Goal: Information Seeking & Learning: Compare options

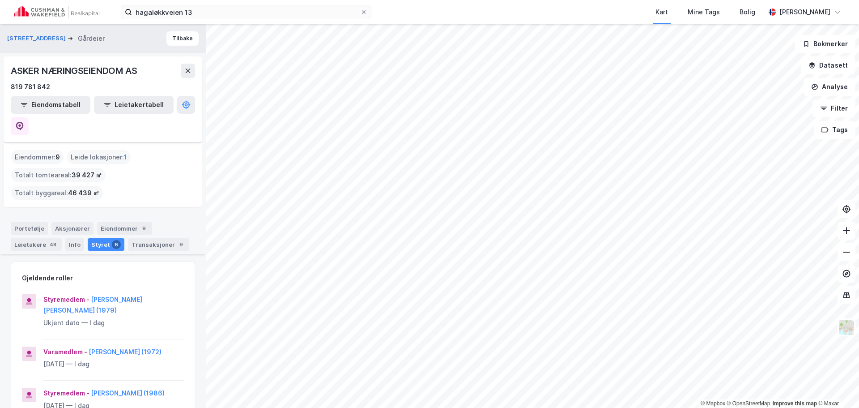
scroll to position [134, 0]
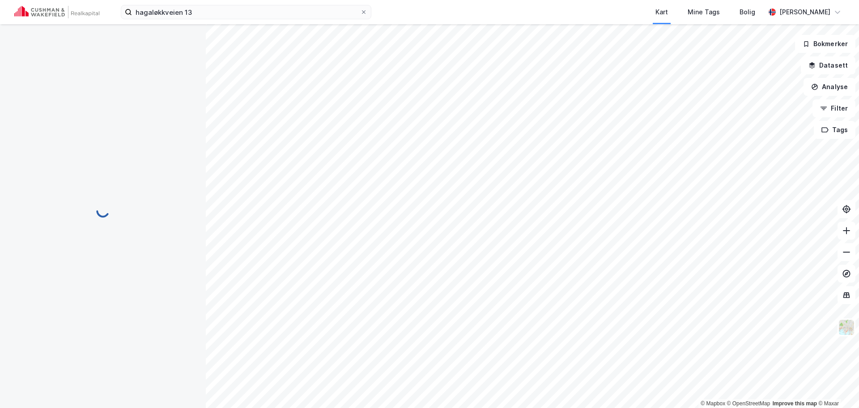
scroll to position [1, 0]
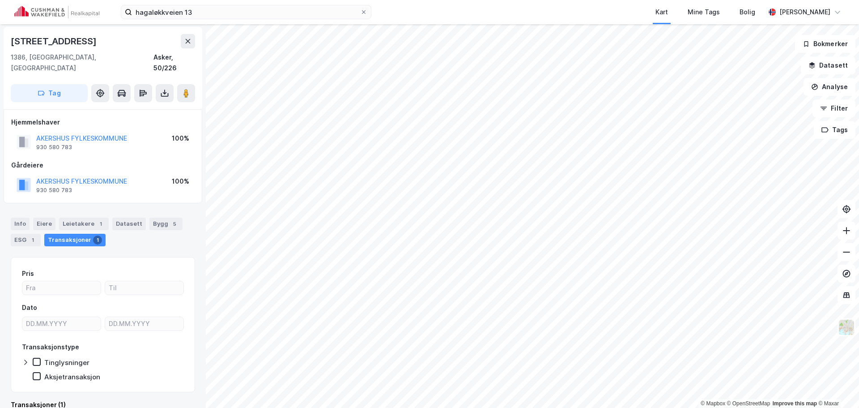
scroll to position [1, 0]
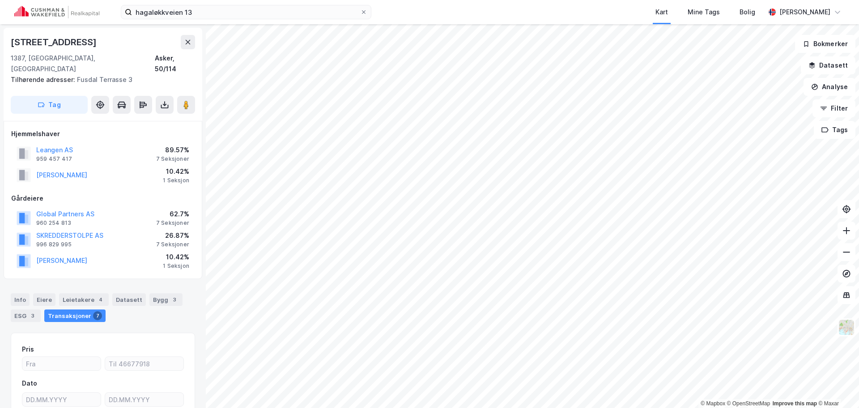
scroll to position [1, 0]
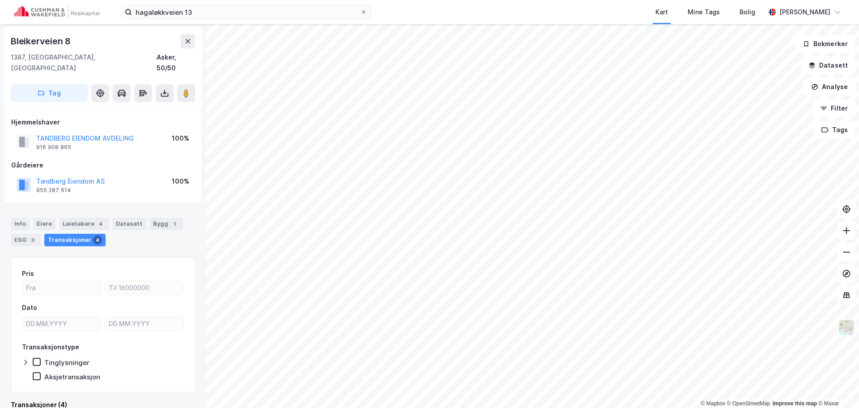
scroll to position [1, 0]
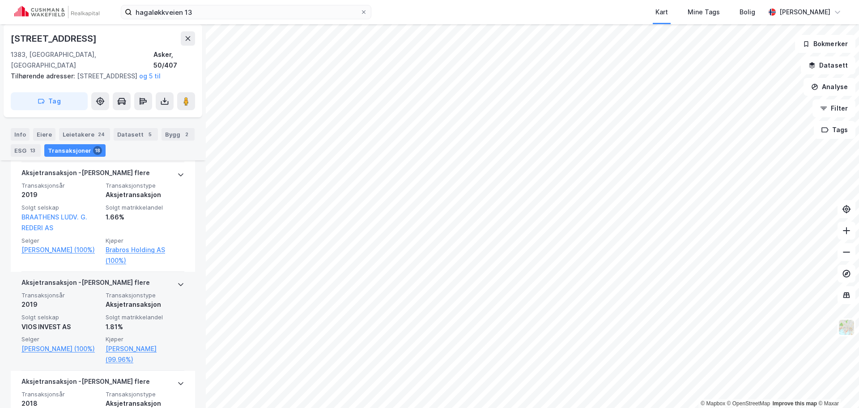
scroll to position [1191, 0]
